Goal: Find specific page/section: Find specific page/section

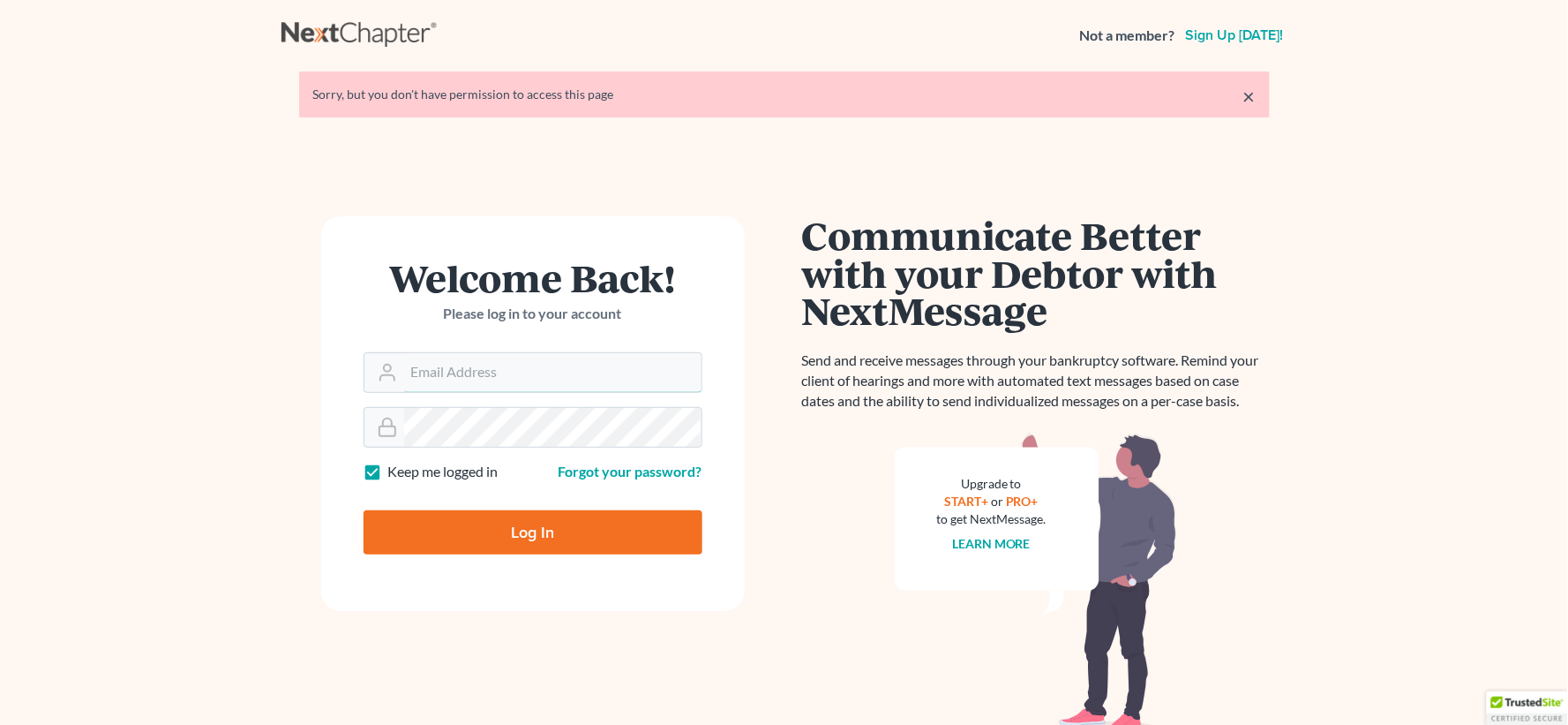
type input "[EMAIL_ADDRESS][DOMAIN_NAME]"
click at [640, 540] on input "Log In" at bounding box center [533, 532] width 338 height 44
type input "Thinking..."
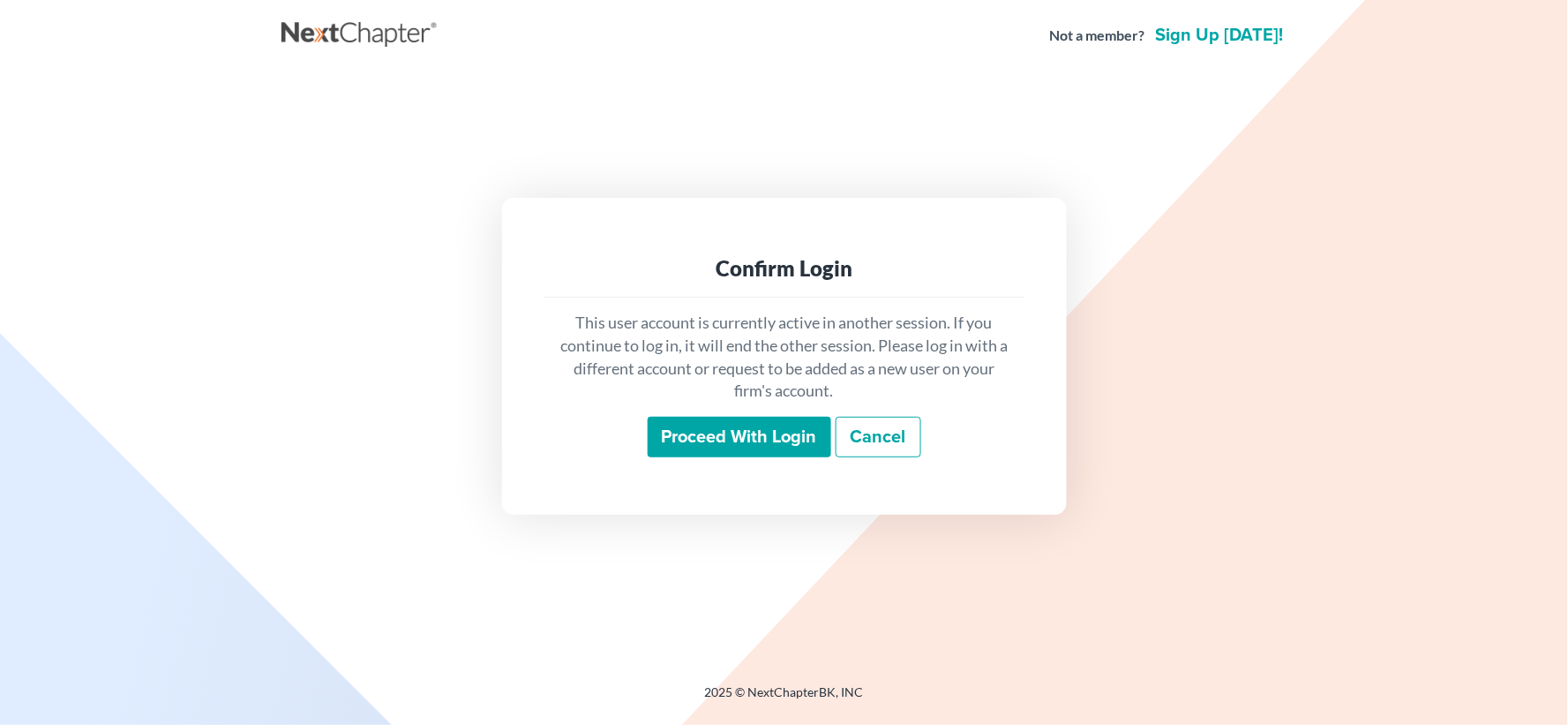
click at [748, 448] on input "Proceed with login" at bounding box center [740, 436] width 183 height 41
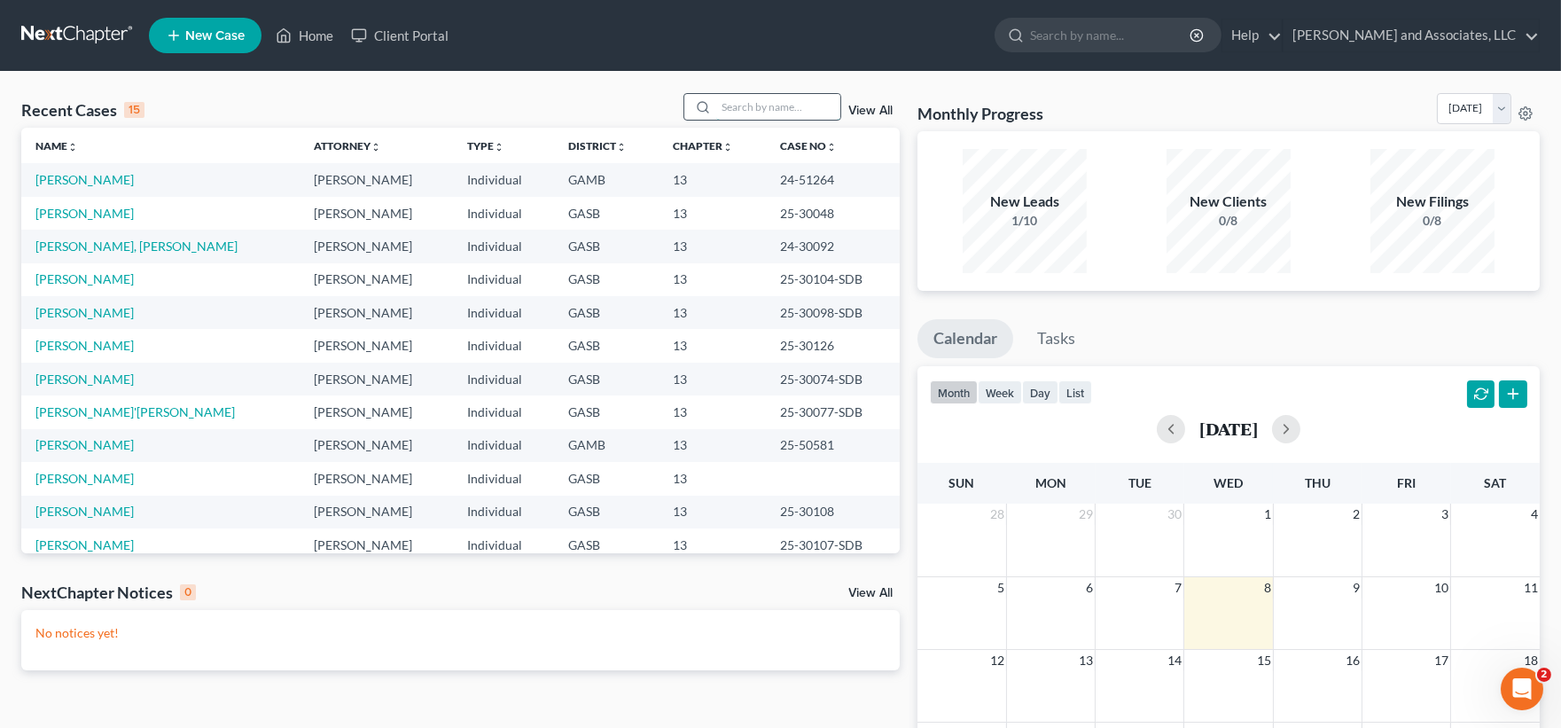
click at [774, 113] on input "search" at bounding box center [778, 107] width 124 height 26
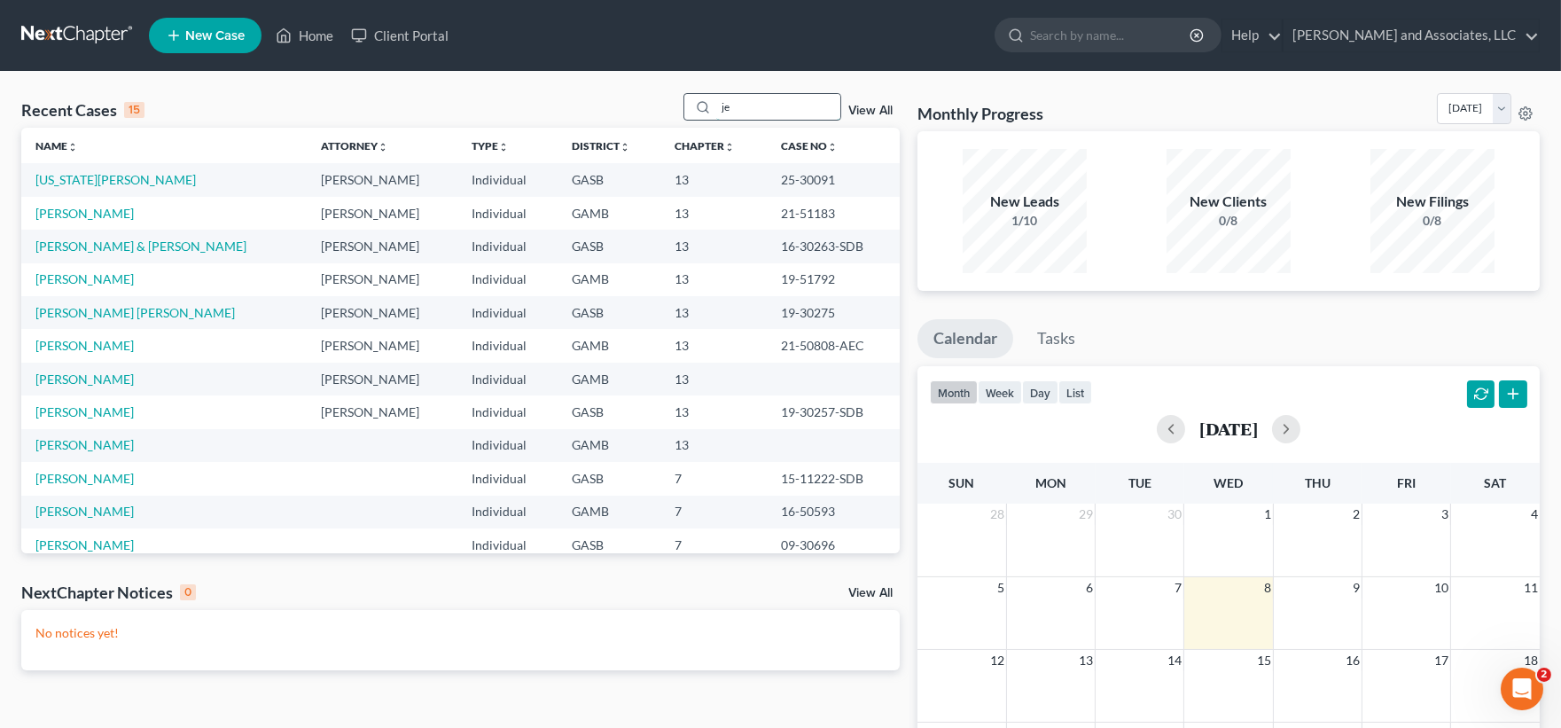
type input "j"
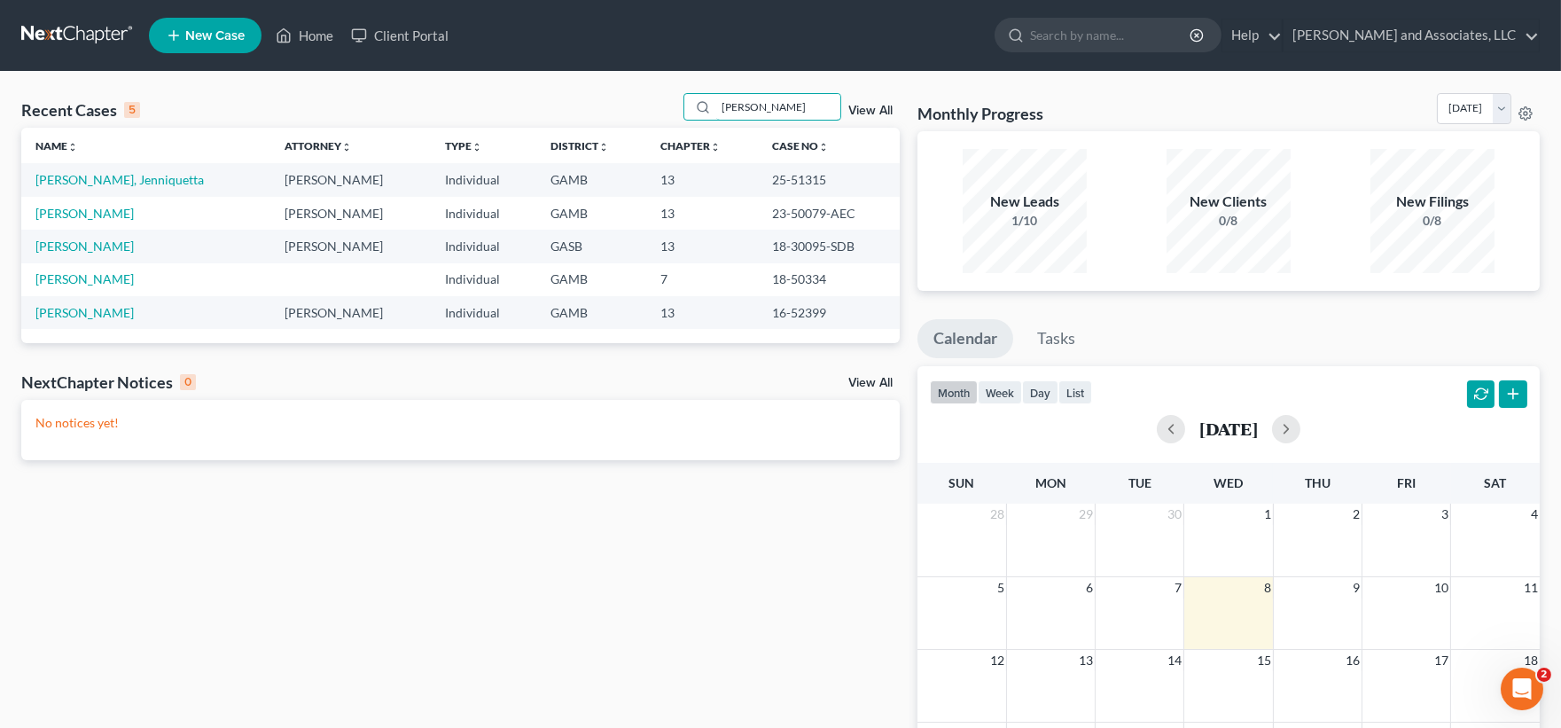
type input "warthen"
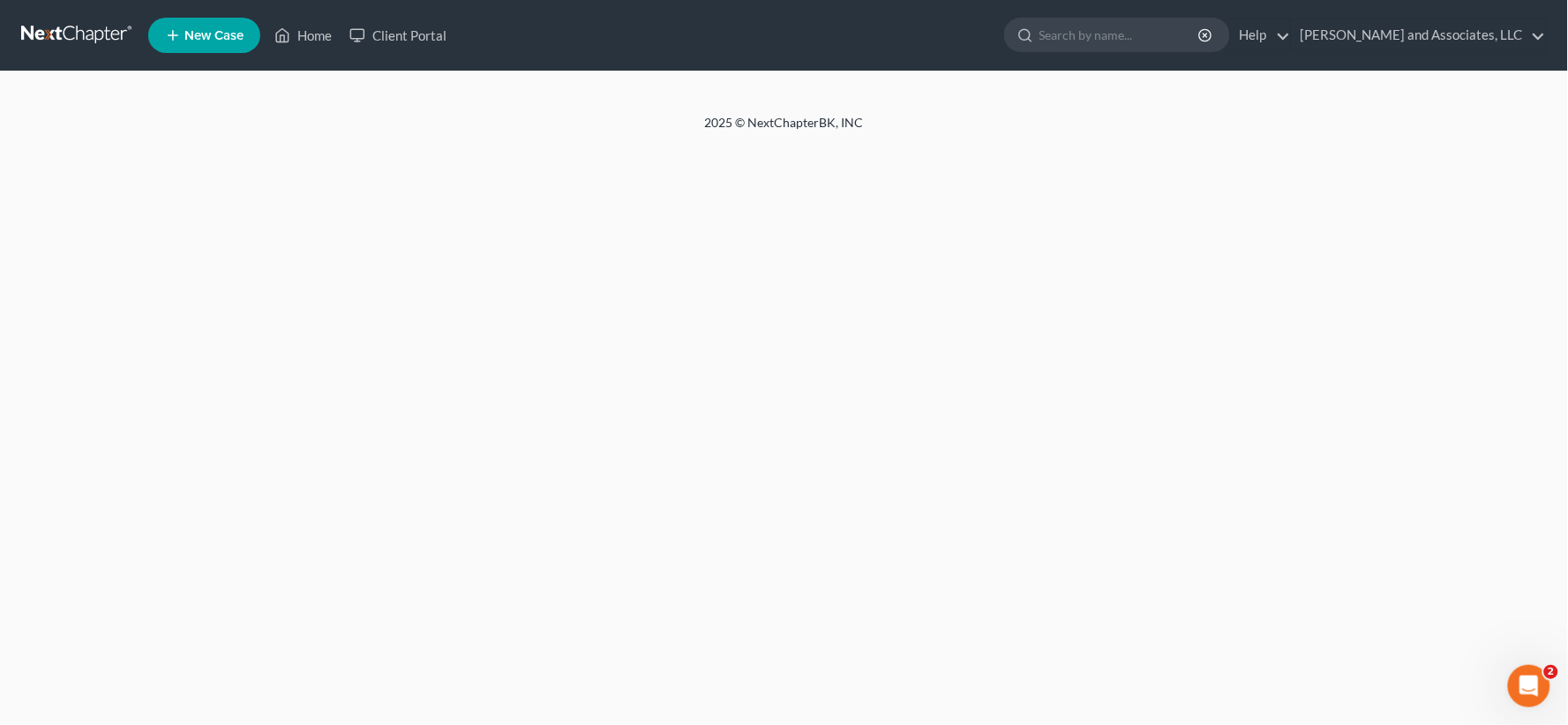
select select "1"
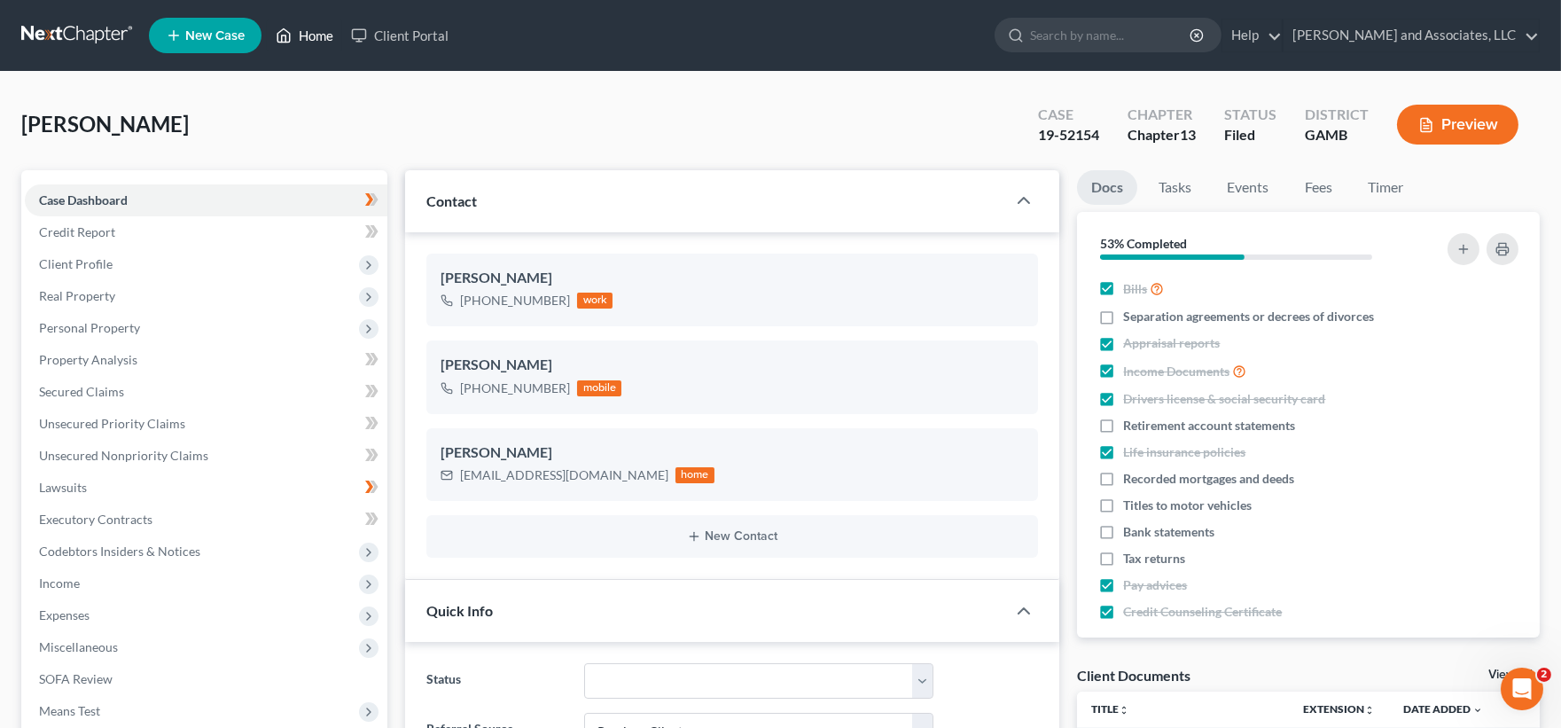
scroll to position [160, 0]
click at [328, 36] on link "Home" at bounding box center [304, 35] width 75 height 32
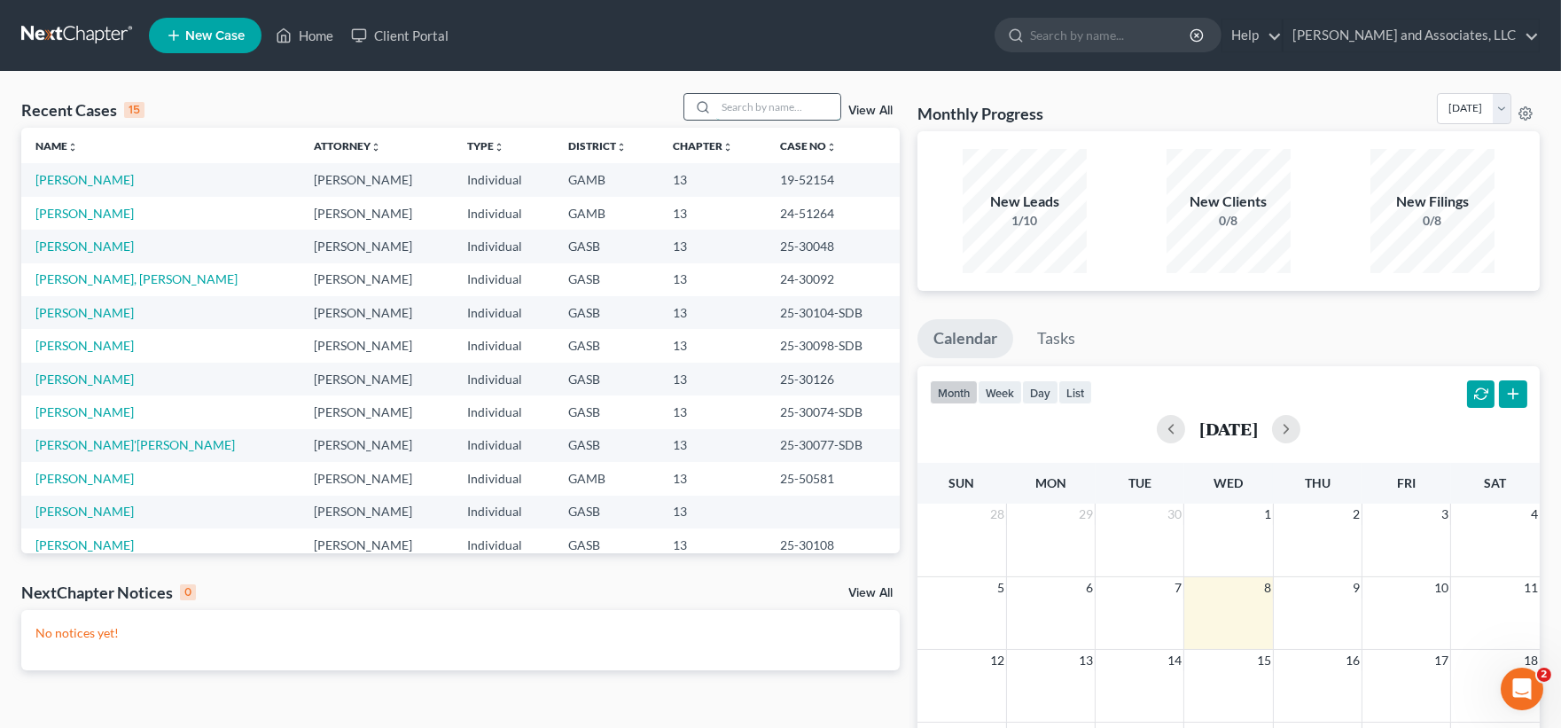
drag, startPoint x: 745, startPoint y: 103, endPoint x: 736, endPoint y: 104, distance: 9.8
click at [743, 104] on input "search" at bounding box center [778, 107] width 124 height 26
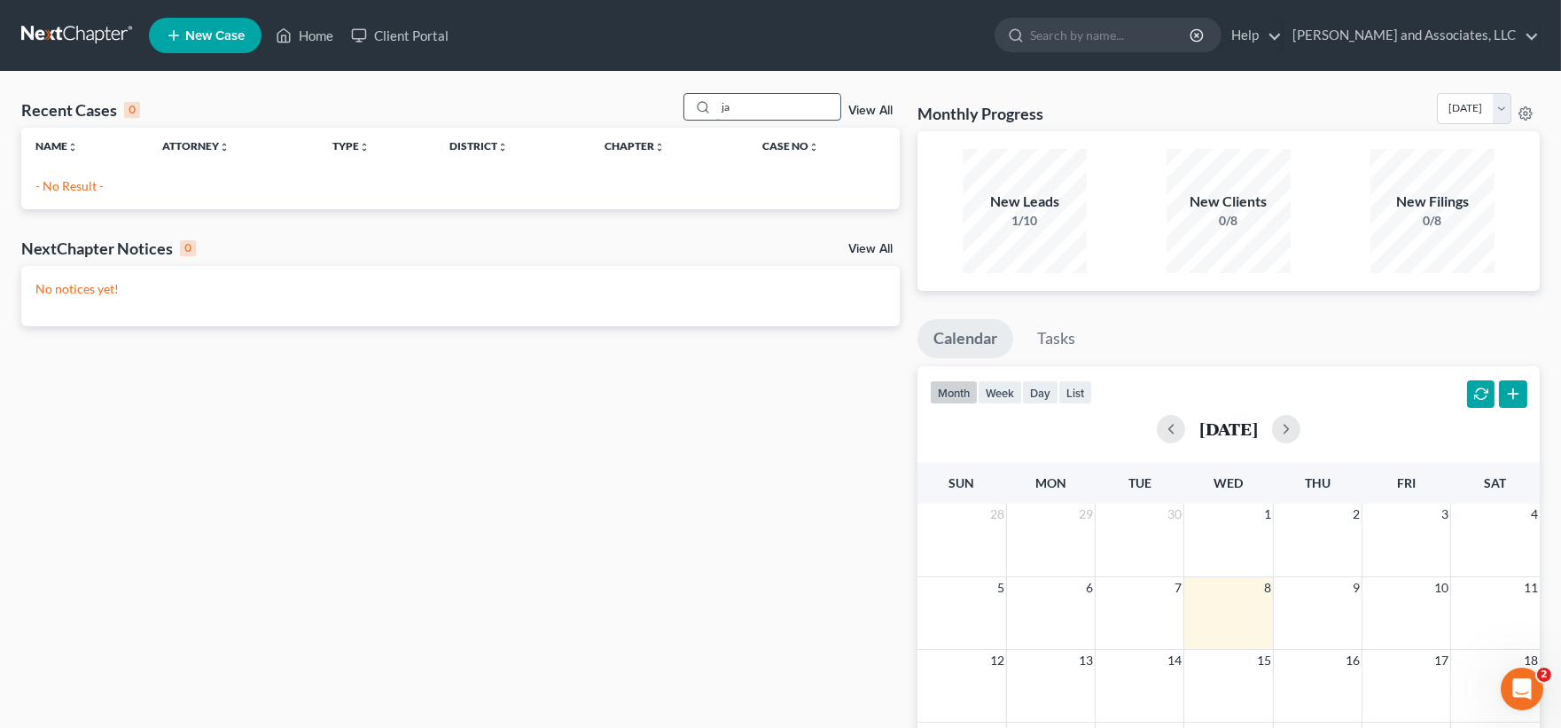
type input "j"
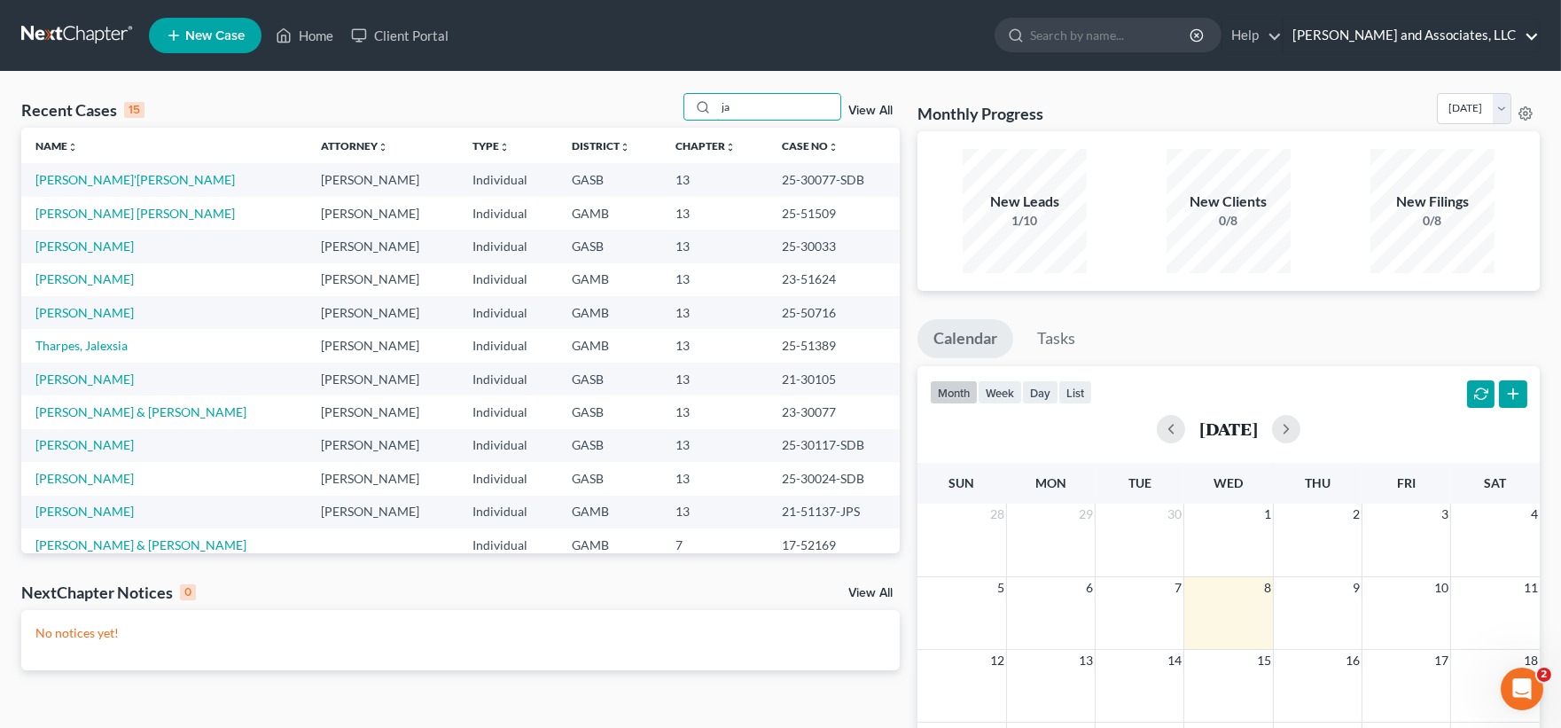
type input "ja"
